Goal: Task Accomplishment & Management: Manage account settings

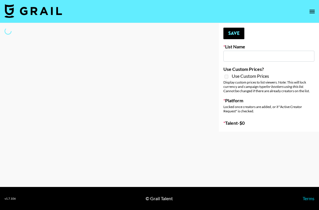
click at [273, 55] on input at bounding box center [269, 56] width 91 height 11
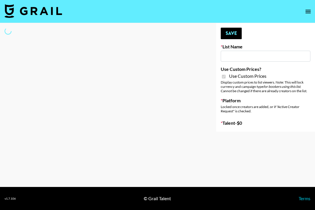
type input "HaruHaru Wonder 15/10"
checkbox input "true"
select select "Brand"
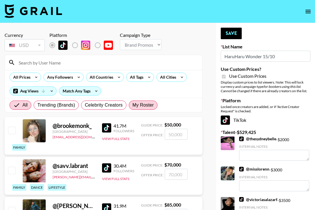
click at [144, 107] on span "My Roster" at bounding box center [143, 104] width 21 height 7
click at [133, 105] on input "My Roster" at bounding box center [133, 105] width 0 height 0
radio input "true"
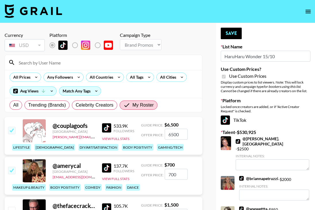
click at [59, 64] on input at bounding box center [106, 62] width 183 height 9
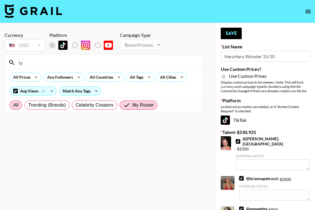
type input "ty"
click at [18, 106] on span "All" at bounding box center [15, 104] width 5 height 7
click at [13, 105] on input "All" at bounding box center [13, 105] width 0 height 0
radio input "true"
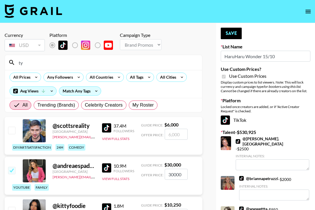
click at [39, 63] on input "ty" at bounding box center [106, 62] width 183 height 9
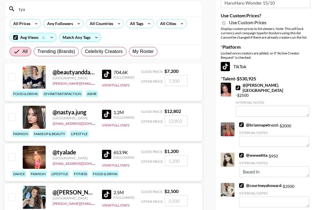
scroll to position [64, 0]
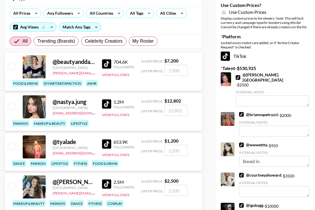
type input "tya"
click at [13, 147] on input "checkbox" at bounding box center [11, 146] width 7 height 7
checkbox input "true"
click at [173, 151] on input "1200" at bounding box center [176, 150] width 23 height 11
type input "100"
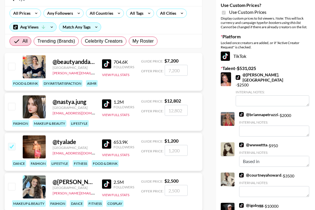
type input "2"
checkbox input "true"
type input "2"
checkbox input "false"
type input "3"
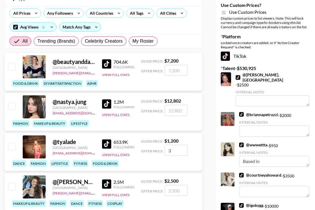
checkbox input "true"
type input "3"
checkbox input "false"
type input "2"
checkbox input "true"
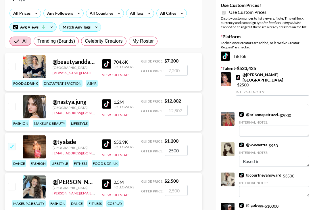
type input "2500"
click at [139, 167] on div "dance fashion lifestyle fitness food & drink" at bounding box center [105, 163] width 190 height 10
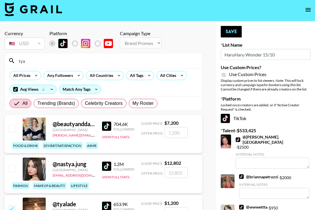
scroll to position [0, 0]
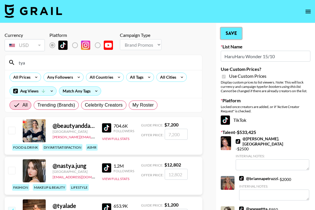
click at [235, 37] on button "Save" at bounding box center [231, 34] width 21 height 12
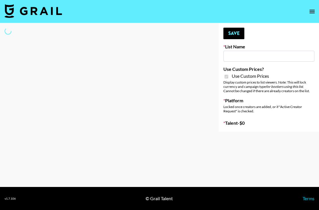
type input "SF-based Talent"
checkbox input "true"
select select "Brand"
